Goal: Information Seeking & Learning: Learn about a topic

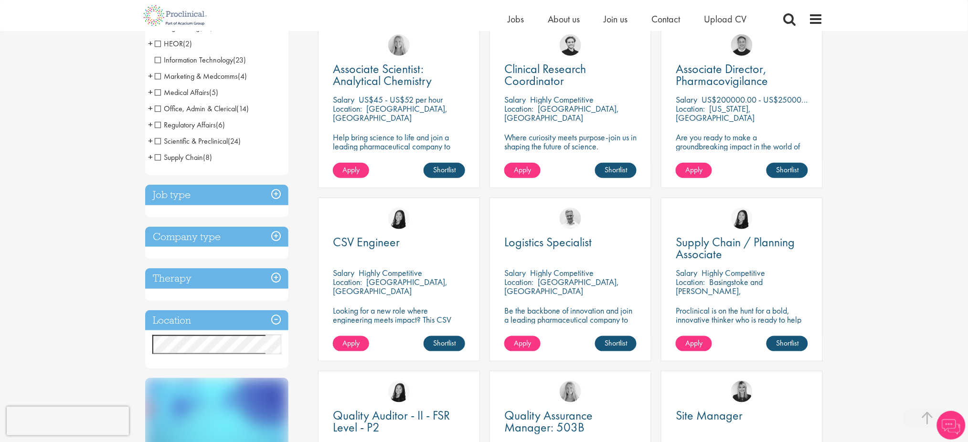
scroll to position [191, 0]
click at [274, 193] on h3 "Job type" at bounding box center [216, 195] width 143 height 21
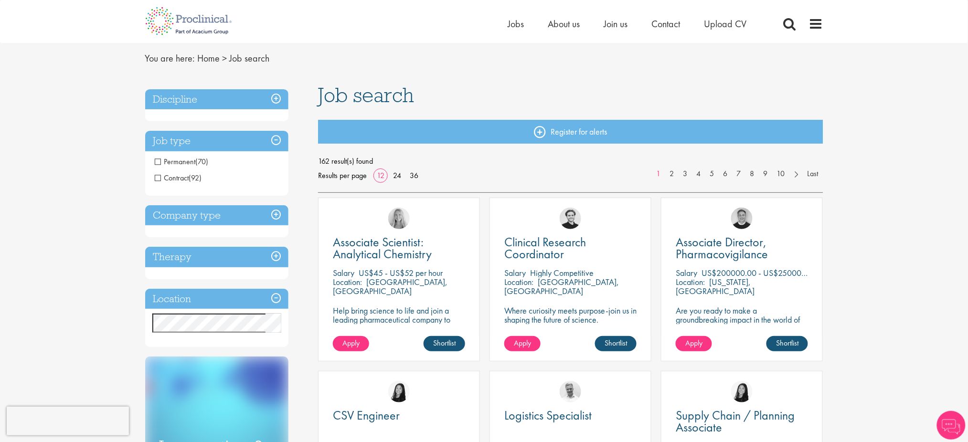
scroll to position [0, 0]
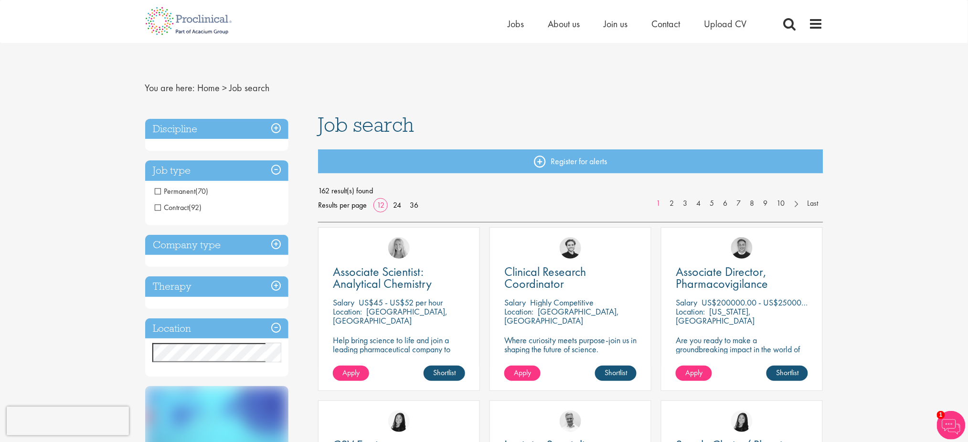
click at [270, 123] on h3 "Discipline" at bounding box center [216, 129] width 143 height 21
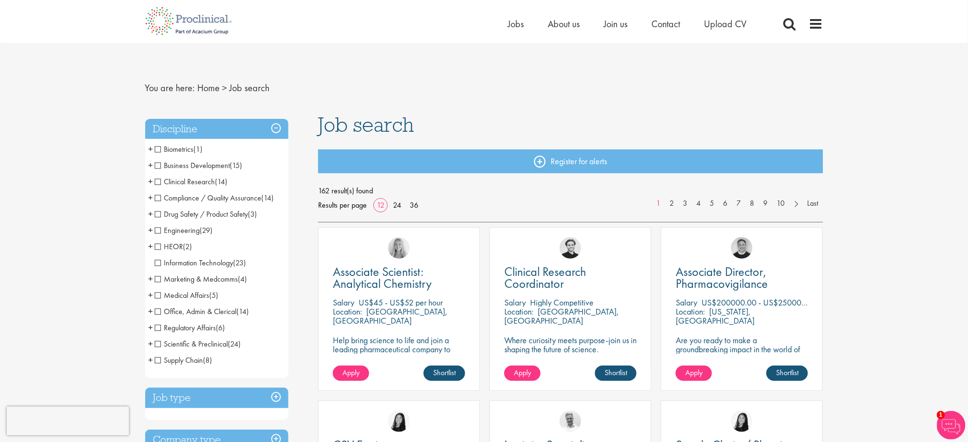
click at [270, 123] on h3 "Discipline" at bounding box center [216, 129] width 143 height 21
